Goal: Browse casually: Explore the website without a specific task or goal

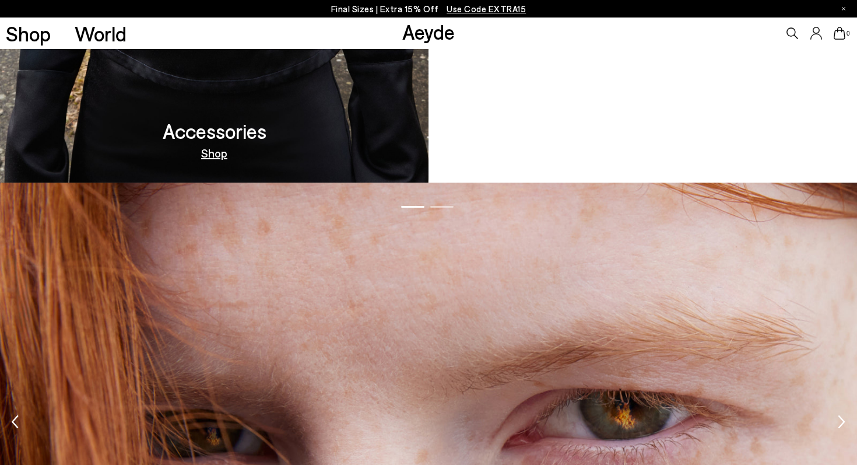
scroll to position [1700, 0]
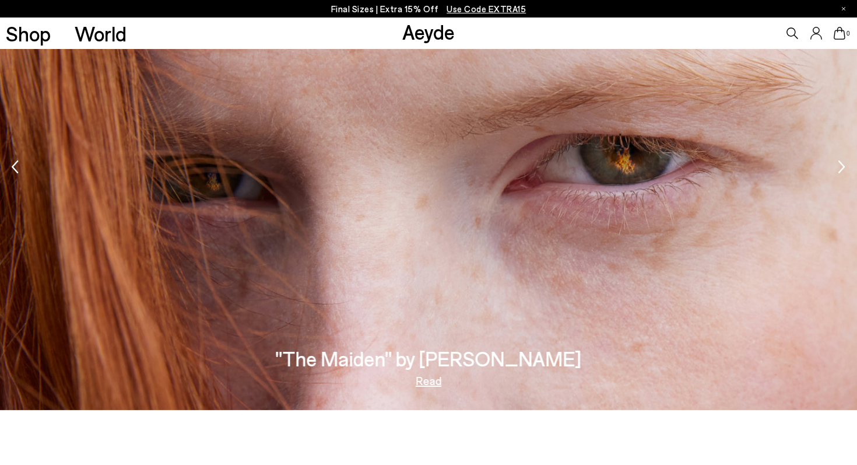
click at [590, 247] on img "1 / 2" at bounding box center [428, 169] width 857 height 482
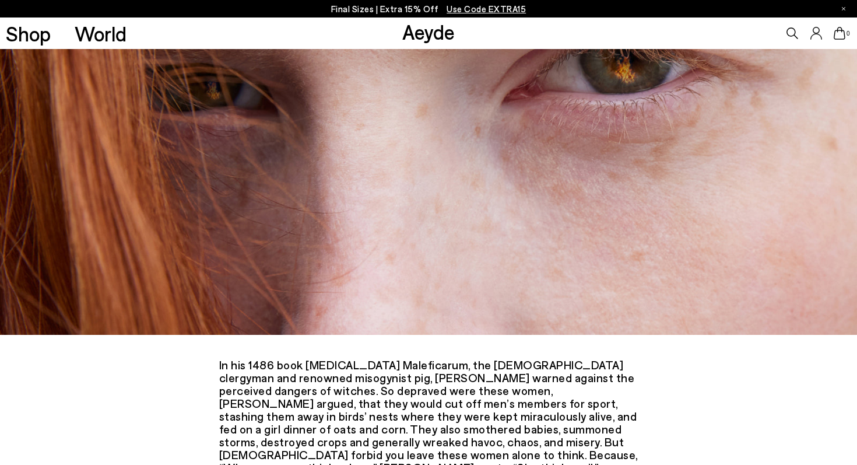
scroll to position [668, 0]
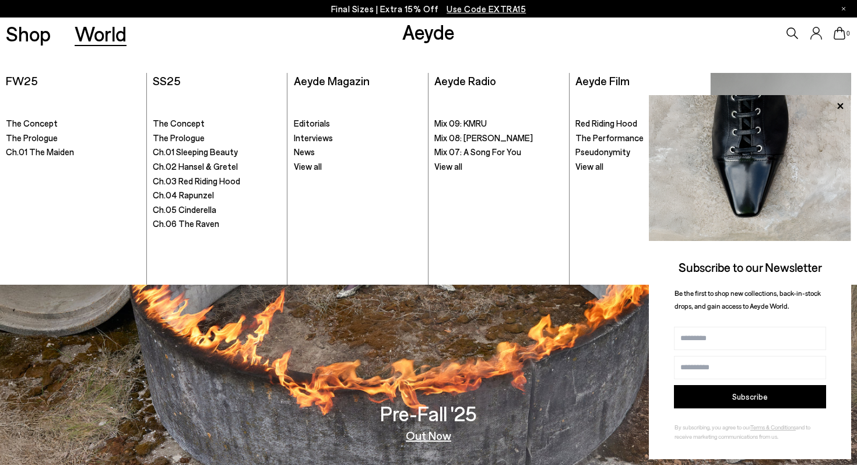
click at [106, 35] on link "World" at bounding box center [101, 33] width 52 height 20
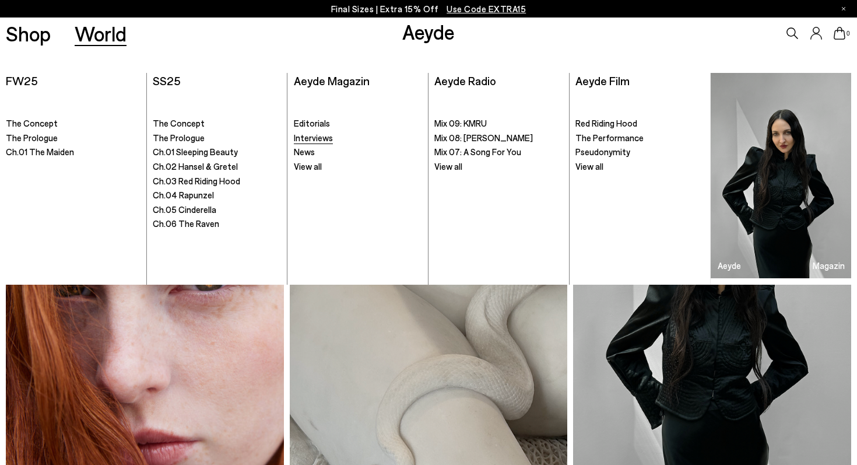
click at [317, 143] on span "Interviews" at bounding box center [313, 137] width 39 height 10
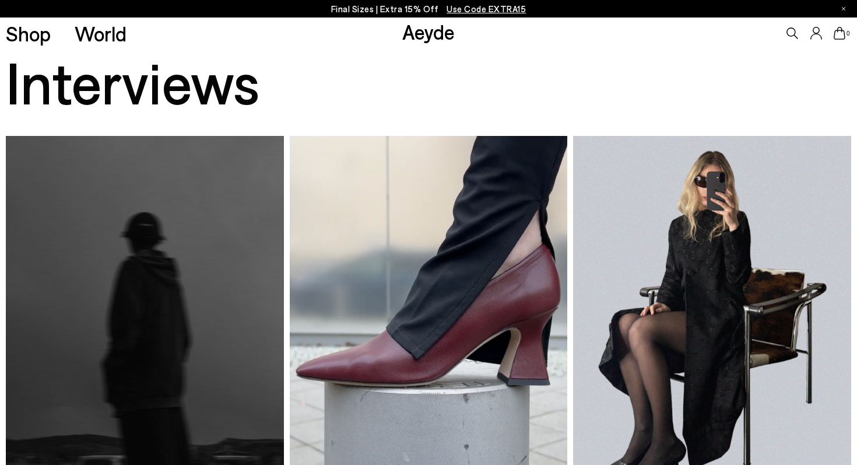
click at [430, 30] on link "Aeyde" at bounding box center [428, 31] width 52 height 24
